Goal: Navigation & Orientation: Find specific page/section

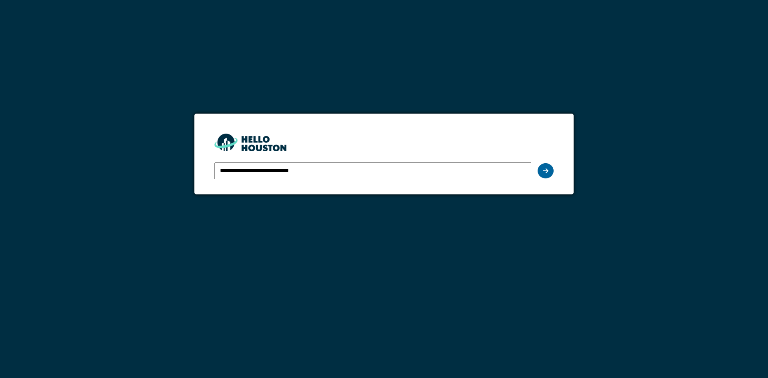
click at [546, 169] on icon at bounding box center [545, 170] width 6 height 6
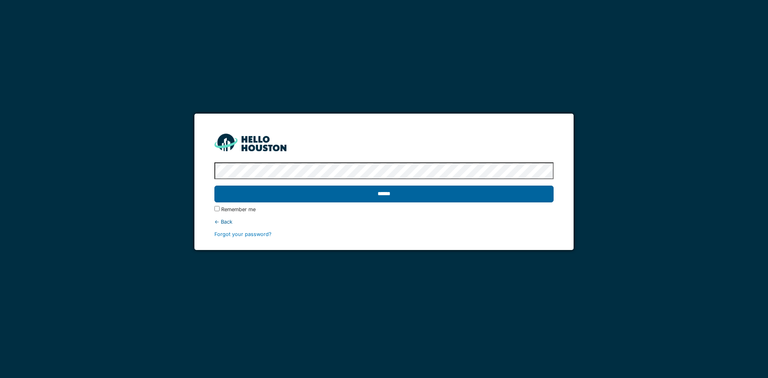
click at [510, 192] on input "******" at bounding box center [383, 193] width 339 height 17
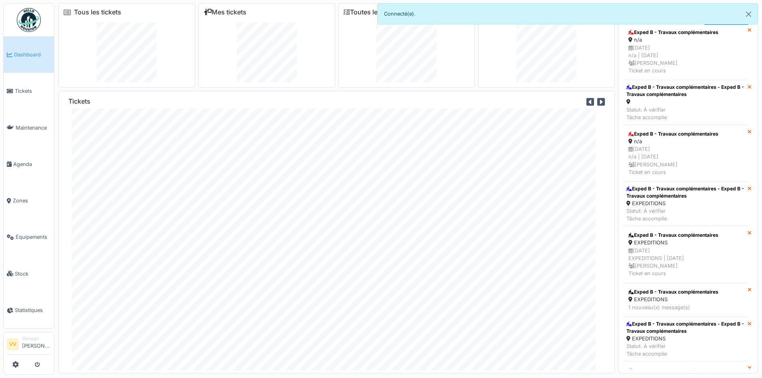
scroll to position [2592, 0]
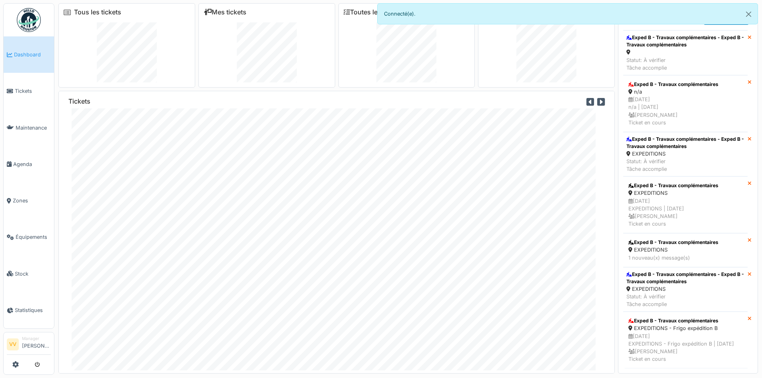
click at [3, 92] on div "Commande de pièces Infirmerie Intervention Qualité Tous les tickets Mes tickets…" at bounding box center [381, 189] width 762 height 378
click at [13, 90] on li "Tickets" at bounding box center [29, 91] width 44 height 8
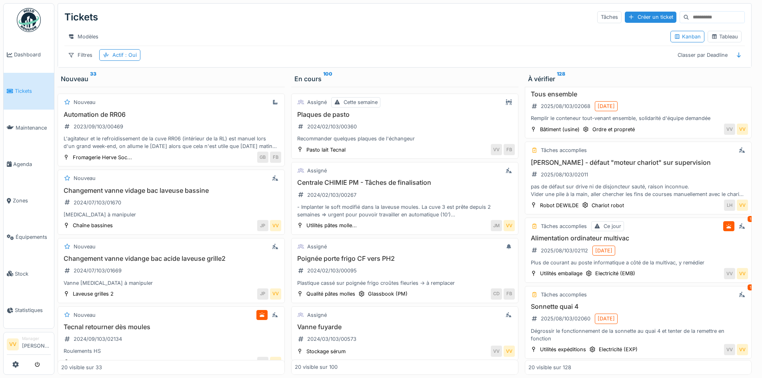
scroll to position [1173, 0]
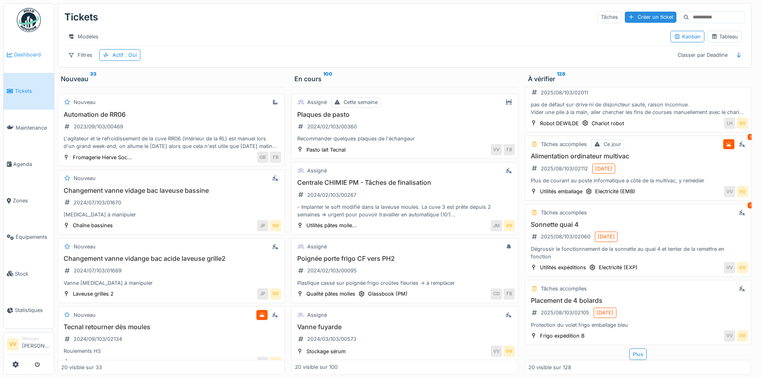
click at [26, 50] on link "Dashboard" at bounding box center [29, 54] width 50 height 36
